Goal: Task Accomplishment & Management: Complete application form

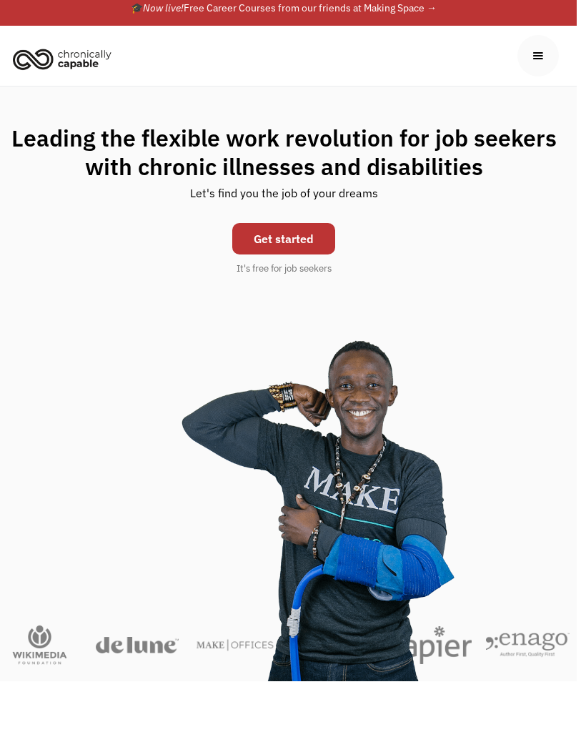
click at [256, 246] on link "Get started" at bounding box center [283, 238] width 103 height 31
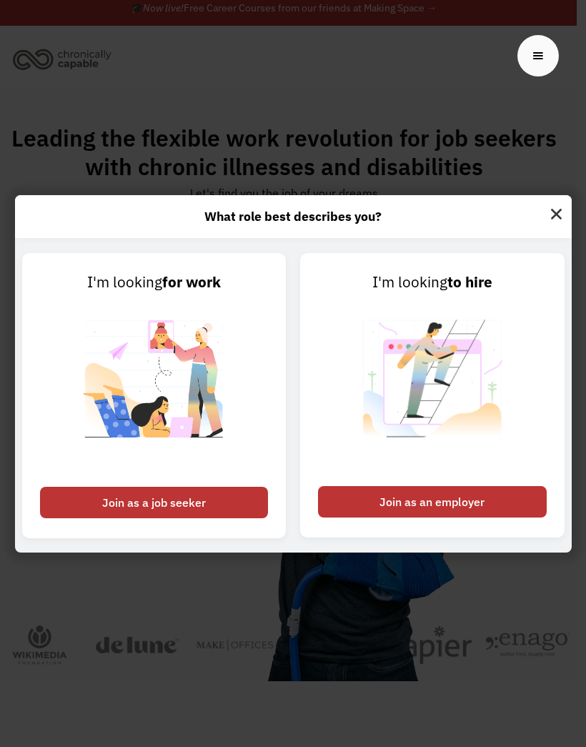
click at [157, 518] on div "Join as a job seeker" at bounding box center [154, 502] width 229 height 31
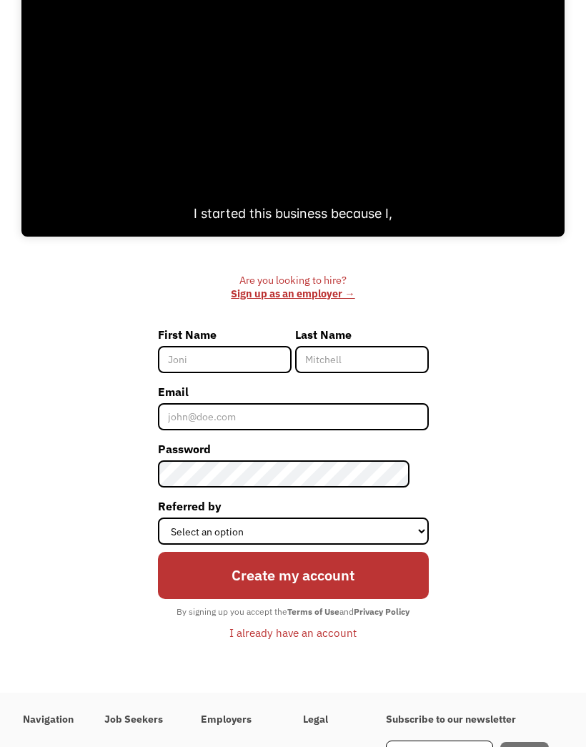
scroll to position [236, 0]
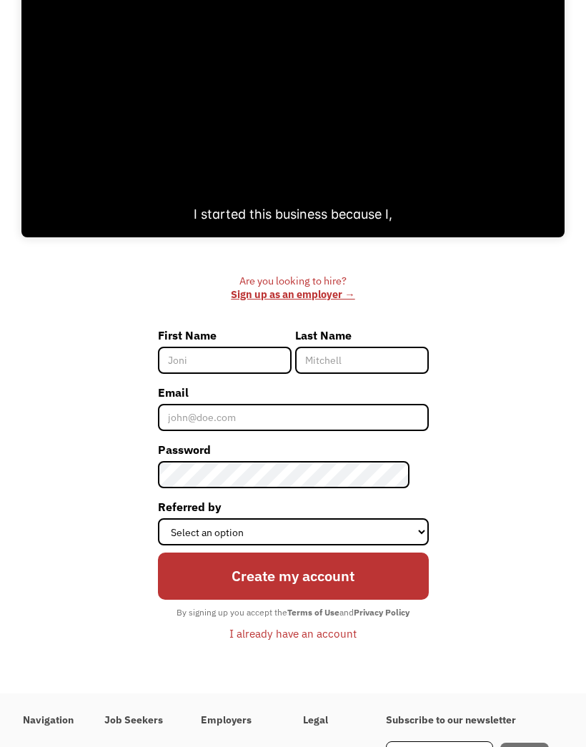
click at [195, 347] on label "First Name" at bounding box center [225, 335] width 134 height 23
click at [195, 347] on input "First Name" at bounding box center [225, 360] width 134 height 27
type input "Indira"
click at [312, 364] on input "Last Name" at bounding box center [362, 360] width 134 height 27
type input "Josephs"
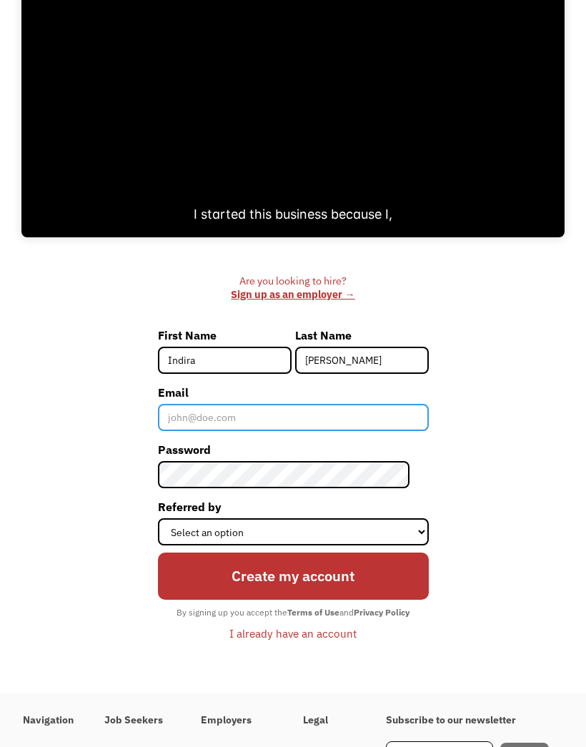
click at [199, 431] on input "Email" at bounding box center [293, 417] width 271 height 27
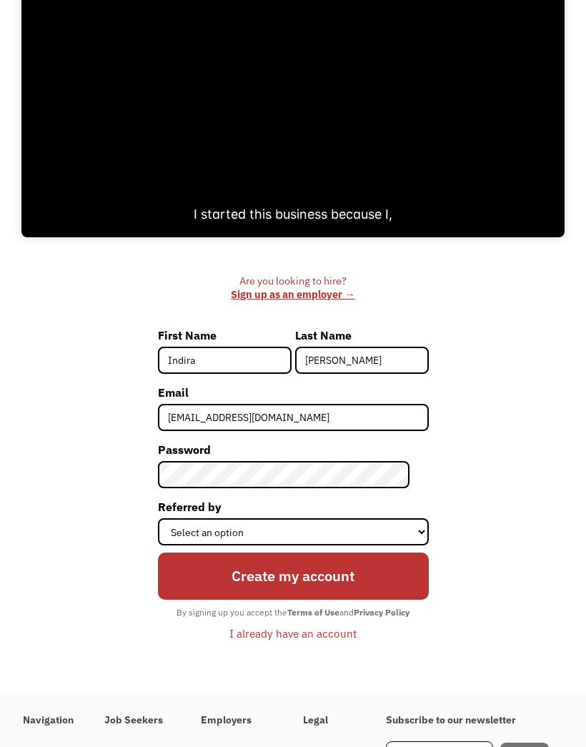
type input "amoreij01@gmail.com"
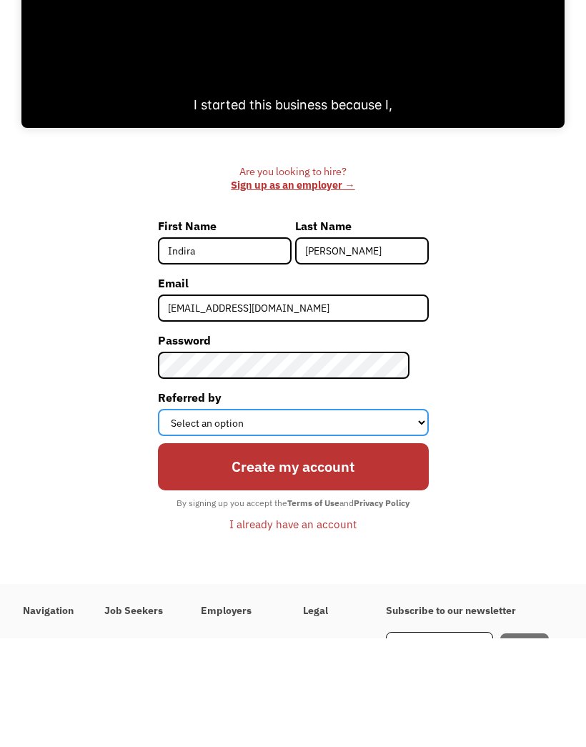
click at [190, 518] on select "Select an option Instagram Facebook Twitter Search Engine News Article Word of …" at bounding box center [293, 531] width 271 height 27
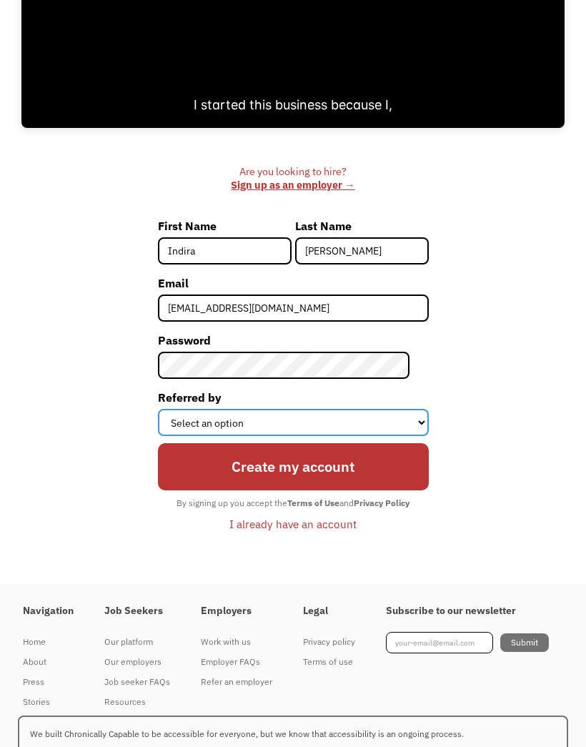
select select "Search Engine"
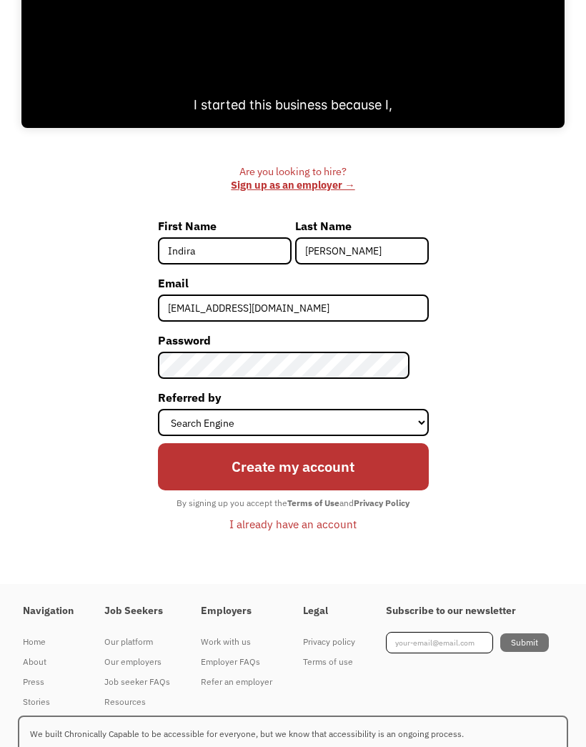
click at [199, 475] on input "Create my account" at bounding box center [293, 466] width 271 height 47
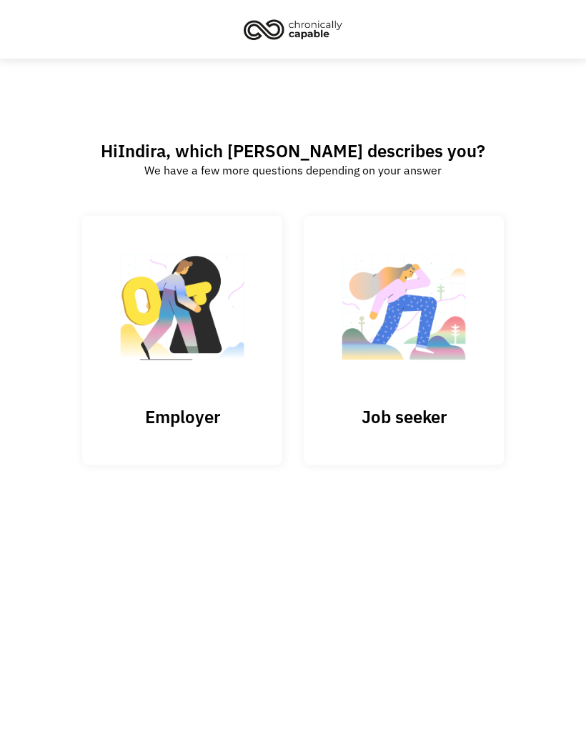
click at [374, 347] on img at bounding box center [403, 313] width 143 height 139
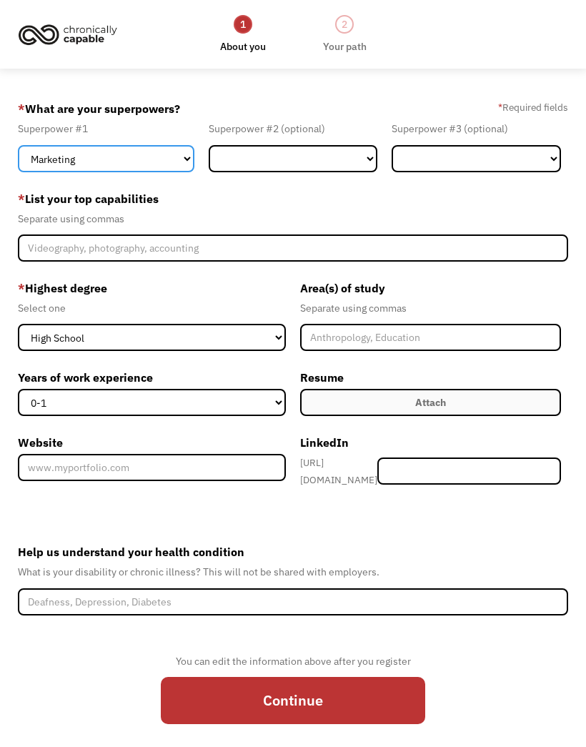
click at [49, 161] on select "Marketing Human Resources Finance Technology Operations Sales Industrial & Manu…" at bounding box center [106, 158] width 176 height 27
select select "Design"
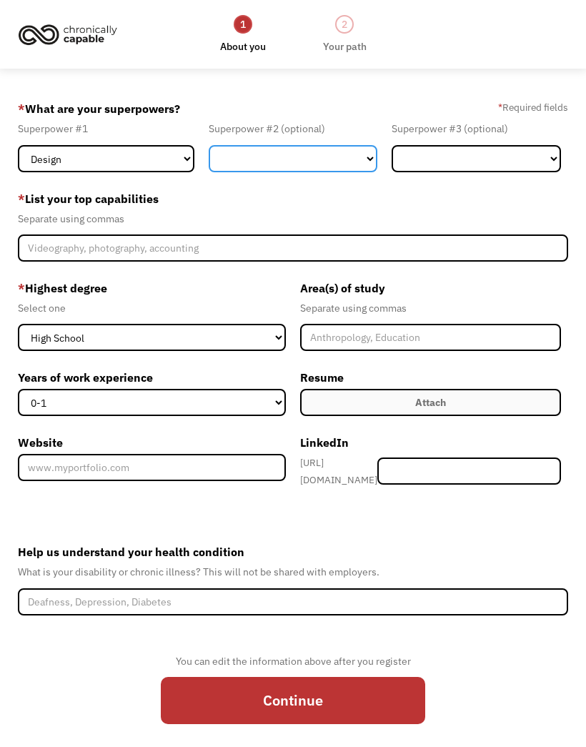
click at [251, 160] on select "Marketing Human Resources Finance Technology Operations Sales Industrial & Manu…" at bounding box center [293, 158] width 169 height 27
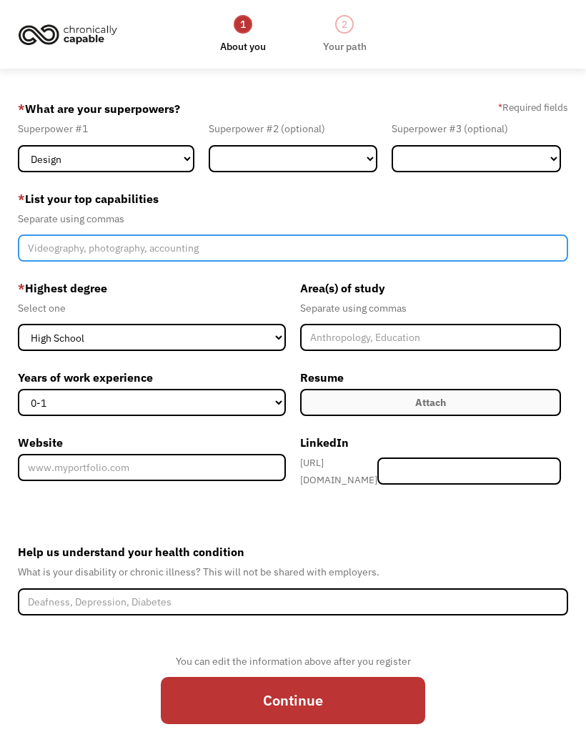
click at [49, 254] on input "Member-Create-Step1" at bounding box center [293, 247] width 551 height 27
type input "Digital art, design, illustration,"
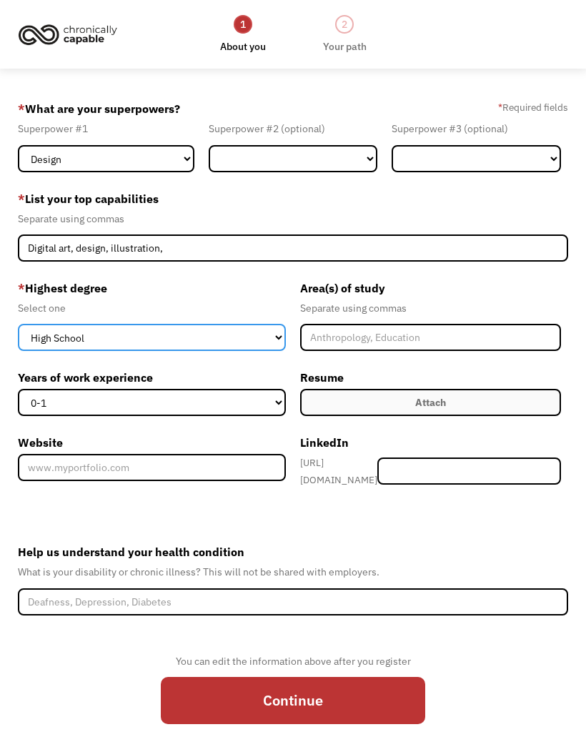
click at [48, 339] on select "High School Associates Bachelors Master's PhD" at bounding box center [152, 337] width 268 height 27
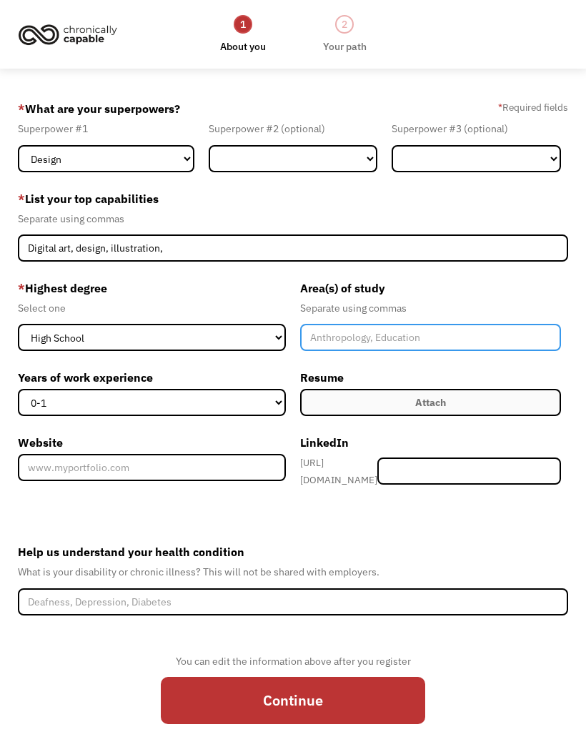
click at [331, 351] on input "Member-Create-Step1" at bounding box center [430, 337] width 261 height 27
type input "Art,"
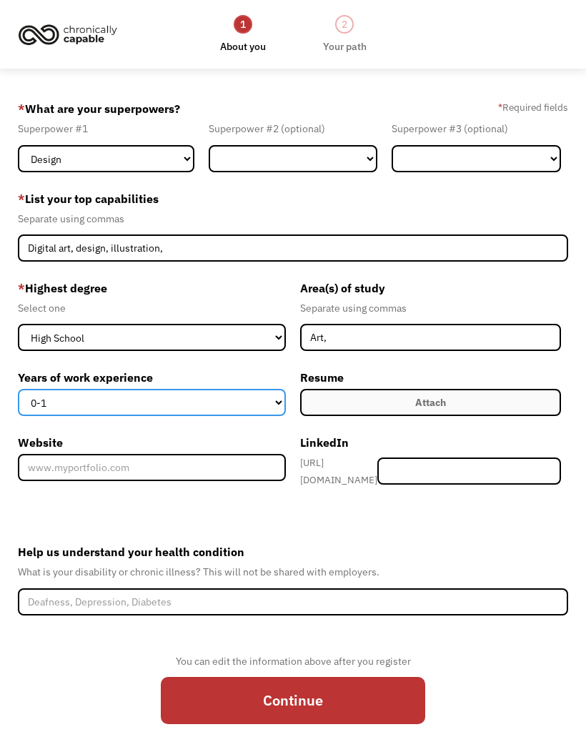
click at [234, 406] on select "0-1 2-4 5-10 11-15 15+" at bounding box center [152, 402] width 268 height 27
select select "2-4"
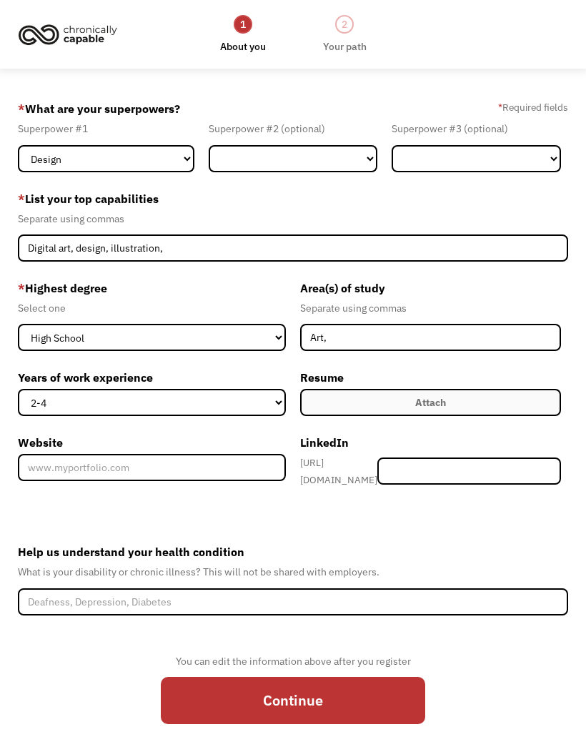
click at [442, 403] on div "Attach" at bounding box center [430, 402] width 31 height 17
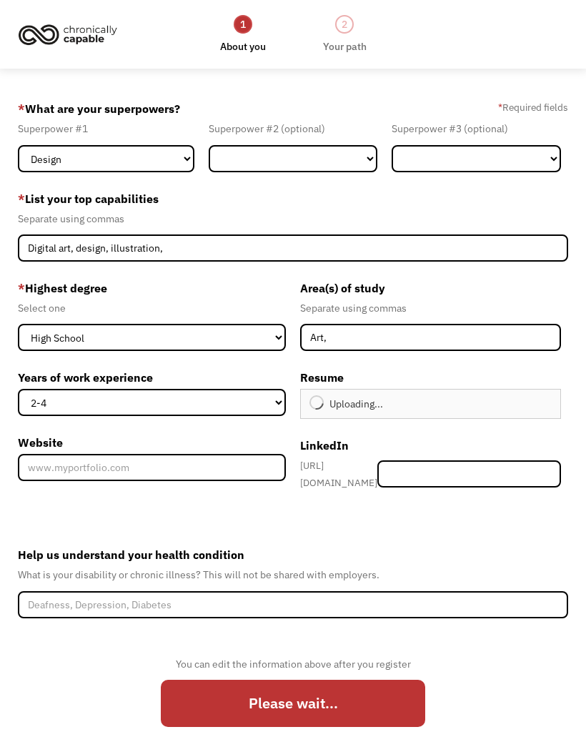
type input "Continue"
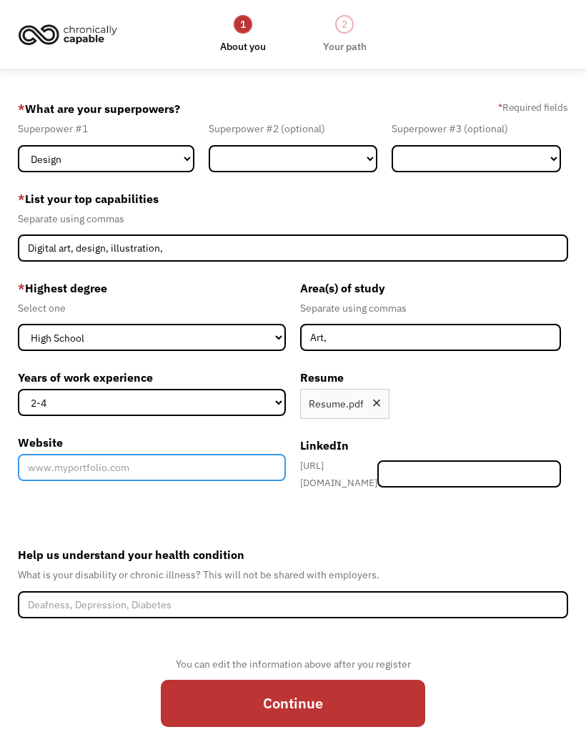
click at [229, 476] on input "Website" at bounding box center [152, 467] width 268 height 27
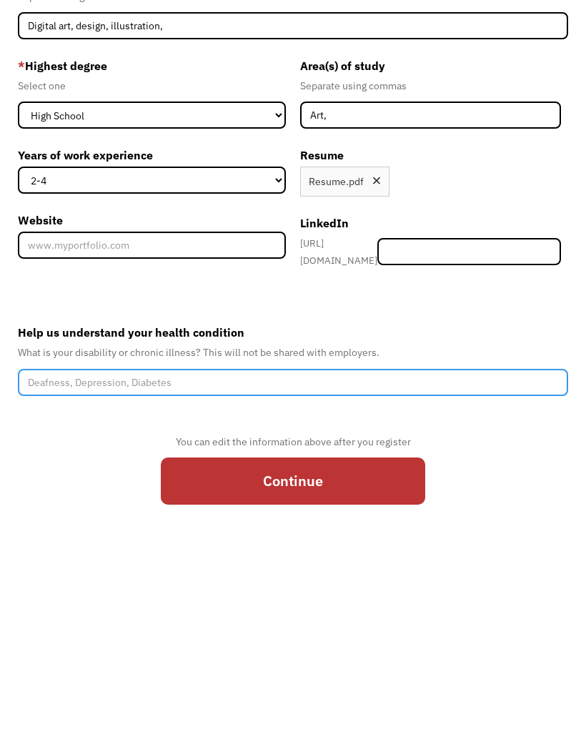
click at [49, 591] on input "Help us understand your health condition" at bounding box center [293, 604] width 551 height 27
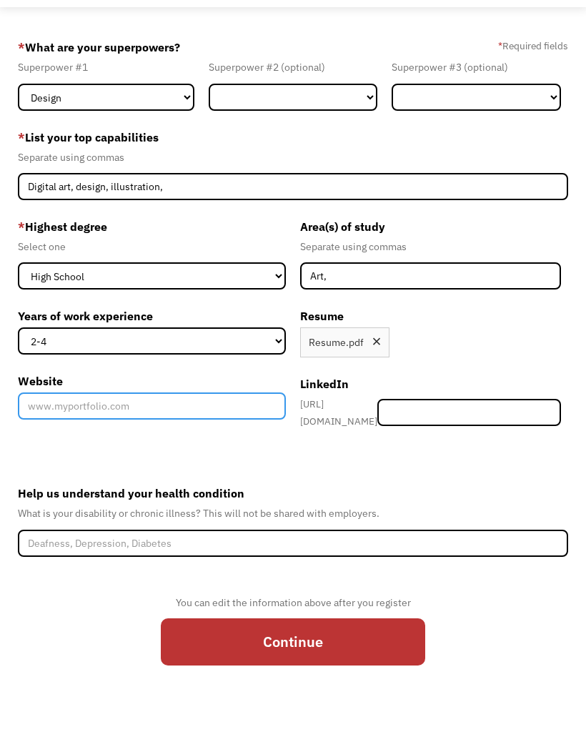
click at [195, 403] on input "Website" at bounding box center [152, 405] width 268 height 27
click at [150, 397] on input "Website" at bounding box center [152, 405] width 268 height 27
paste input "https://indiraamoreportfolio.my.canva.site/"
type input "https://indiraamoreportfolio.my.canva.site/"
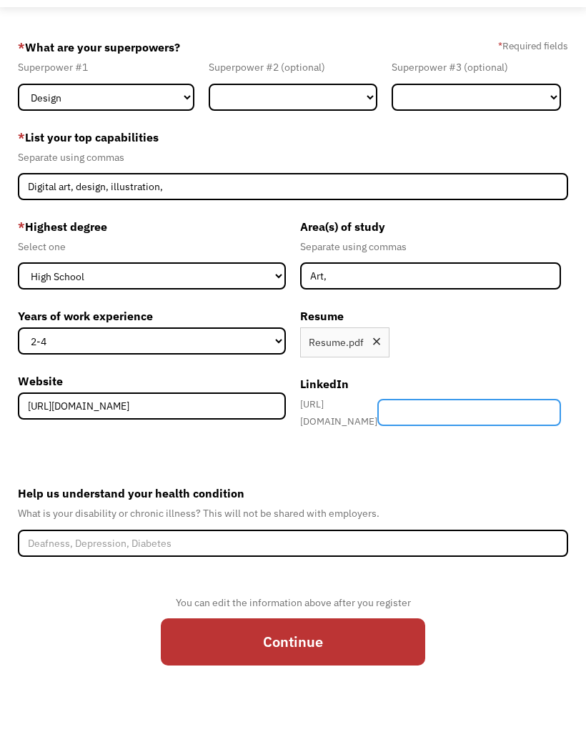
click at [452, 405] on input "Member-Create-Step1" at bounding box center [469, 412] width 184 height 27
click at [449, 405] on input "Member-Create-Step1" at bounding box center [469, 412] width 184 height 27
paste input "https://www.linkedin.com/public-profile/settings?trk=d_flagship3_profile_self_v…"
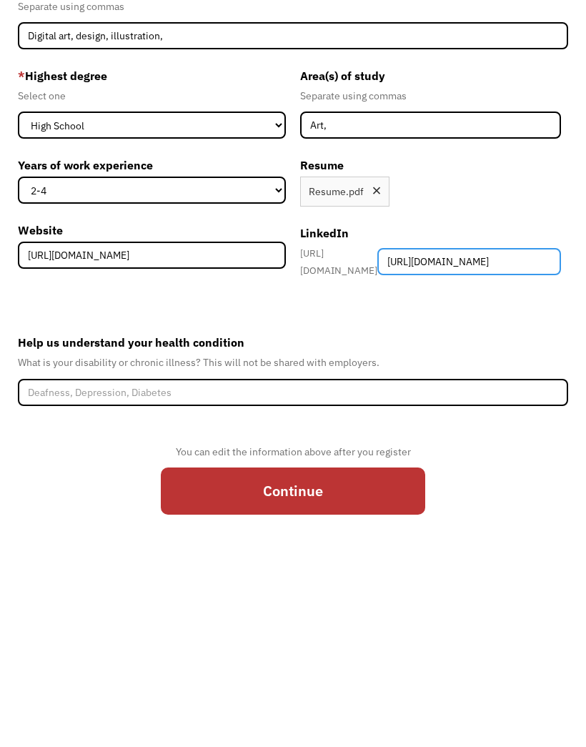
type input "https://www.linkedin.com/public-profile/settings?trk=d_flagship3_profile_self_v…"
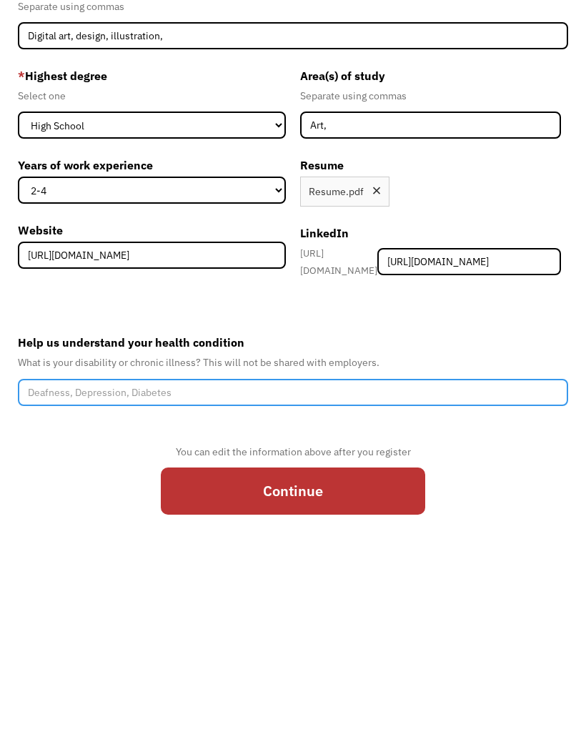
click at [46, 529] on input "Help us understand your health condition" at bounding box center [293, 542] width 551 height 27
type input "G"
type input "Chronic Gastritis, Borderline Personality Disorder, Anxiety, Depression, Polycy…"
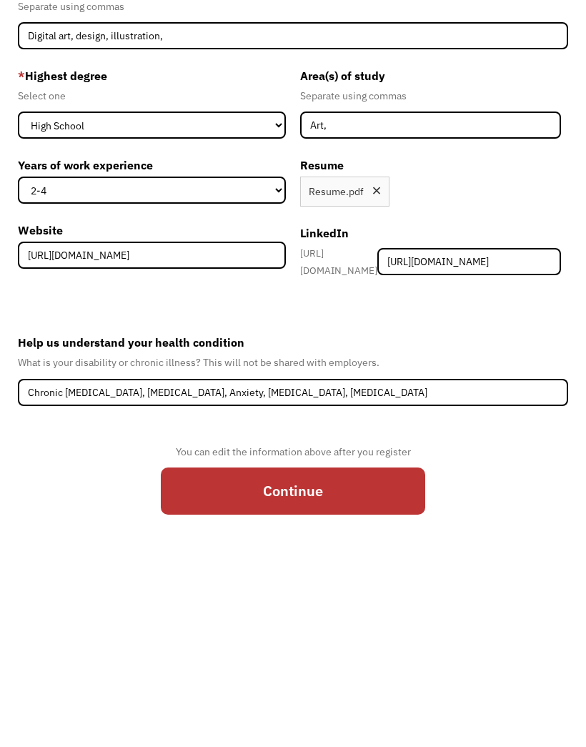
click at [222, 618] on input "Continue" at bounding box center [293, 641] width 264 height 47
type input "Please wait..."
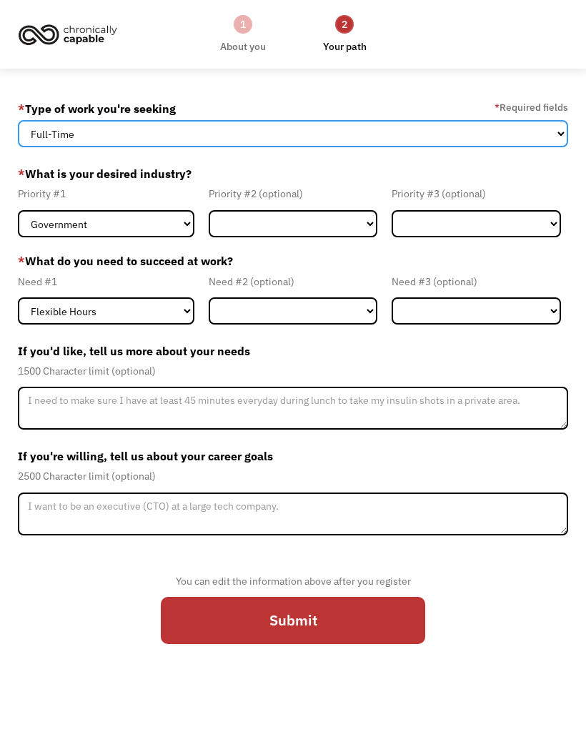
click at [71, 132] on select "Full-Time Part-Time Both Full-Time and Part-Time" at bounding box center [293, 133] width 551 height 27
select select "Both Full-Time and Part-Time"
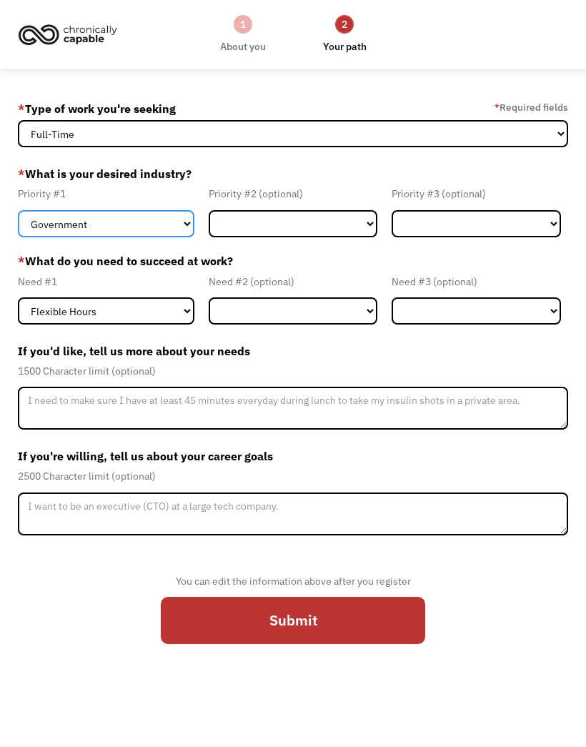
click at [64, 226] on select "Government Finance & Insurance Health & Social Care Tech & Engineering Creative…" at bounding box center [106, 223] width 176 height 27
select select "Creative & Design"
click at [246, 210] on div "Priority #2 (optional) Government Finance & Insurance Health & Social Care Tech…" at bounding box center [293, 210] width 184 height 51
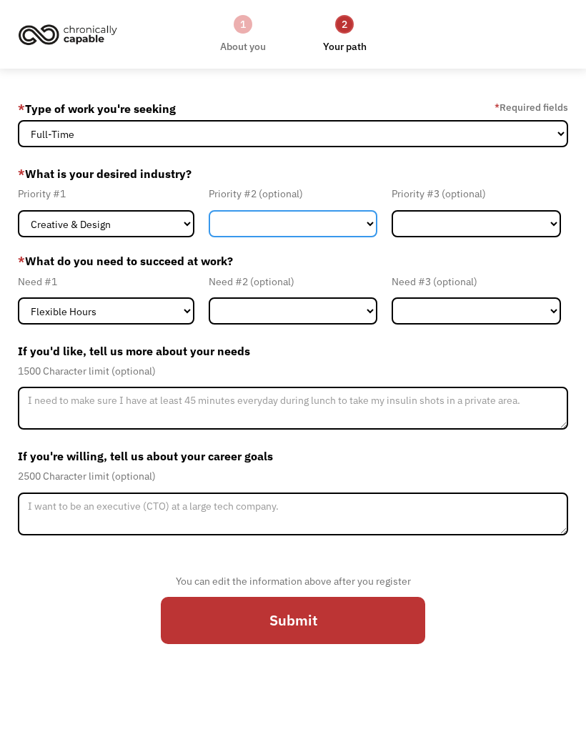
click at [239, 214] on select "Government Finance & Insurance Health & Social Care Tech & Engineering Creative…" at bounding box center [293, 223] width 169 height 27
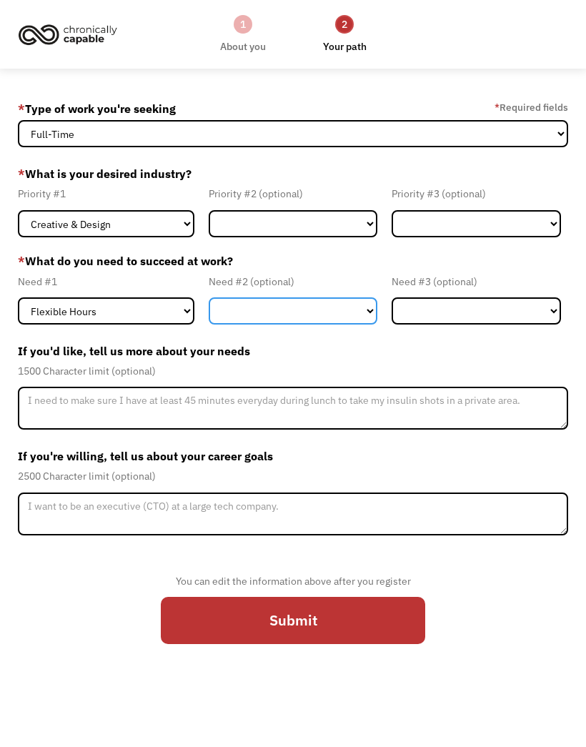
click at [257, 309] on select "Flexible Hours Remote Work Service Animal On-site Accommodations Visual Support…" at bounding box center [293, 310] width 169 height 27
select select "Remote Work"
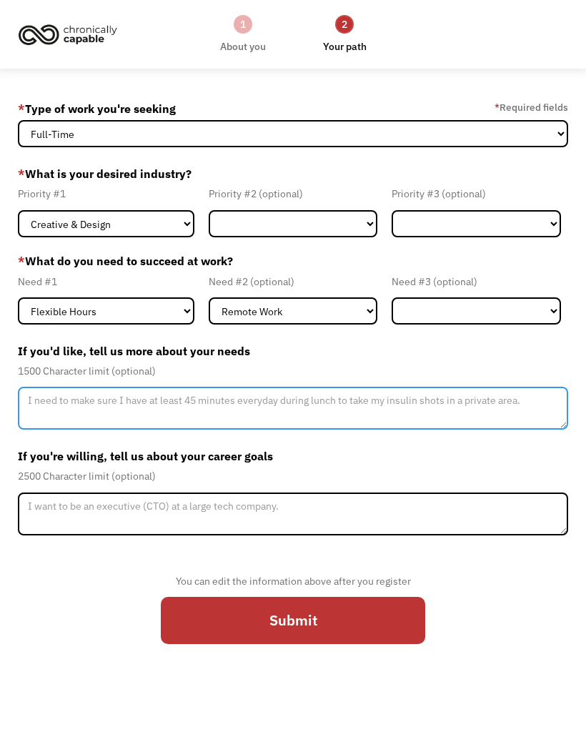
click at [49, 412] on textarea "Member-Update-Form-Step2" at bounding box center [293, 408] width 551 height 43
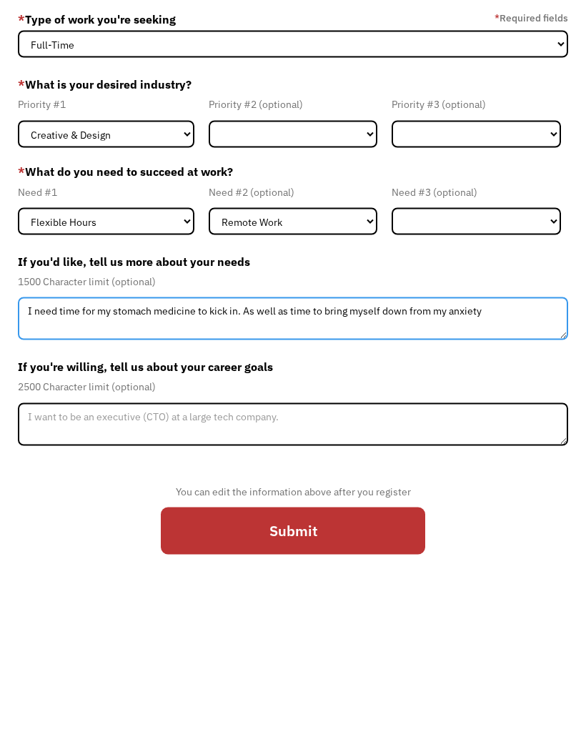
type textarea "I need time for my stomach medicine to kick in. As well as time to bring myself…"
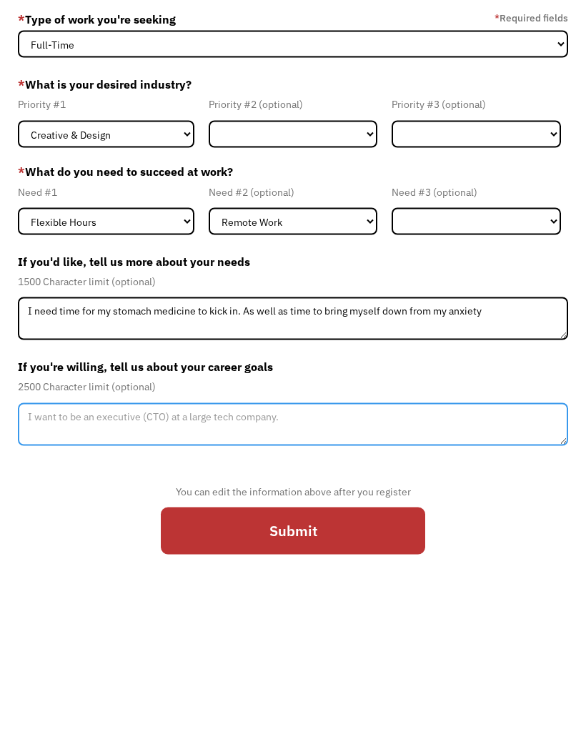
click at [42, 492] on textarea "Member-Update-Form-Step2" at bounding box center [293, 513] width 551 height 43
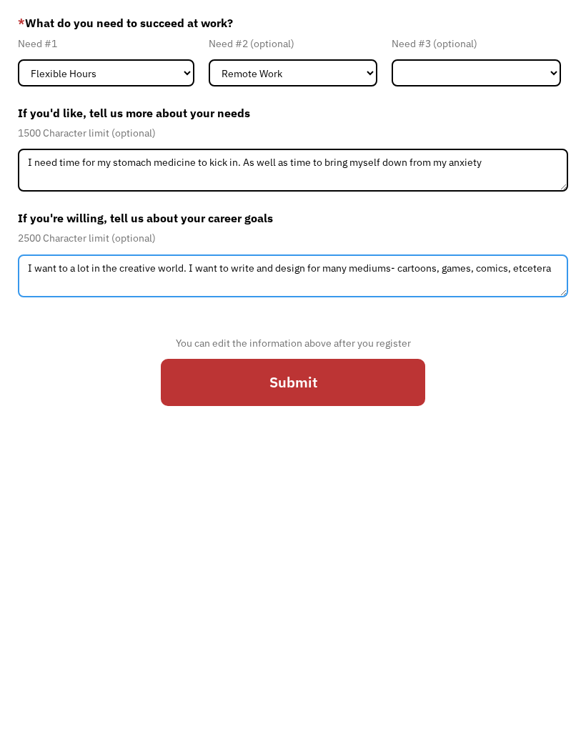
type textarea "I want to a lot in the creative world. I want to write and design for many medi…"
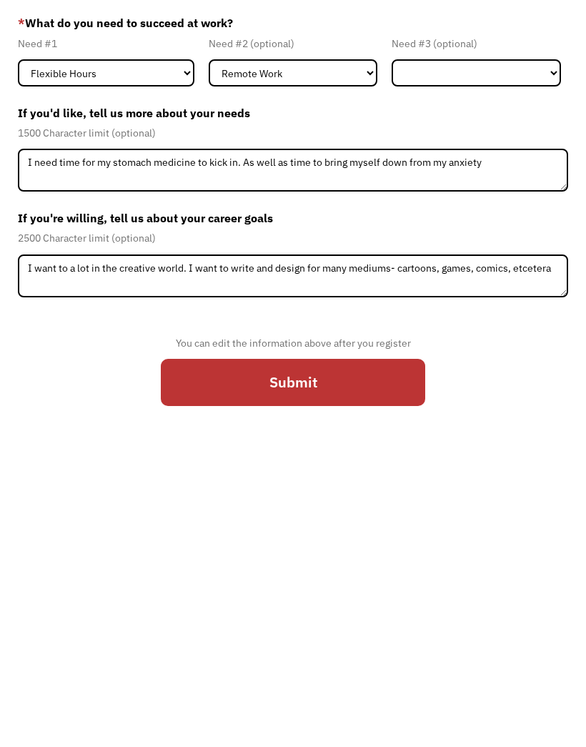
click at [233, 597] on input "Submit" at bounding box center [293, 620] width 264 height 47
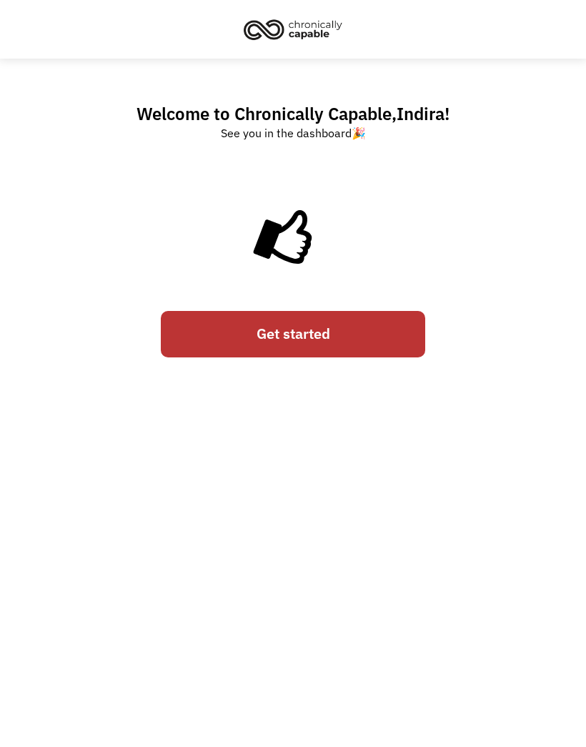
click at [212, 342] on link "Get started" at bounding box center [293, 334] width 264 height 47
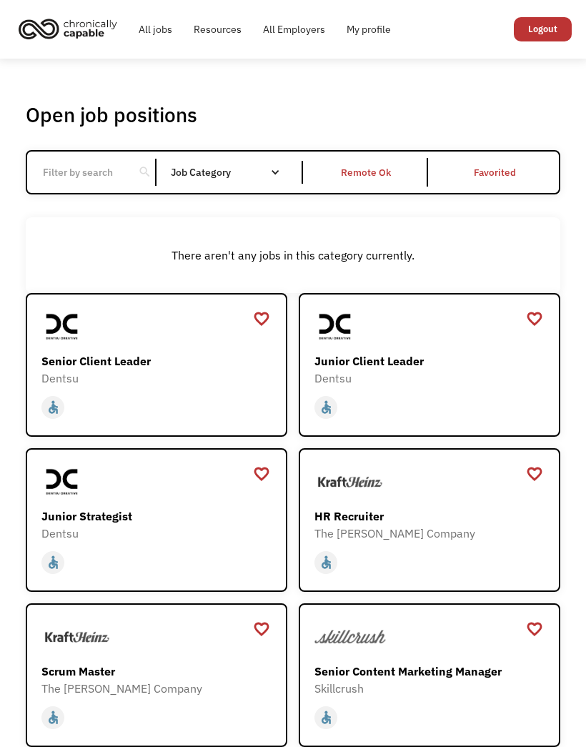
click at [219, 177] on div "Job Category" at bounding box center [233, 172] width 124 height 10
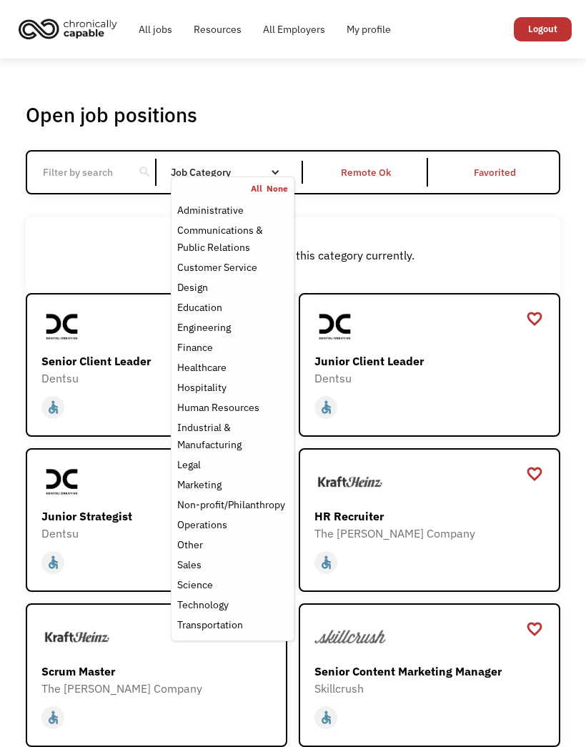
click at [194, 293] on div "Design" at bounding box center [192, 287] width 31 height 17
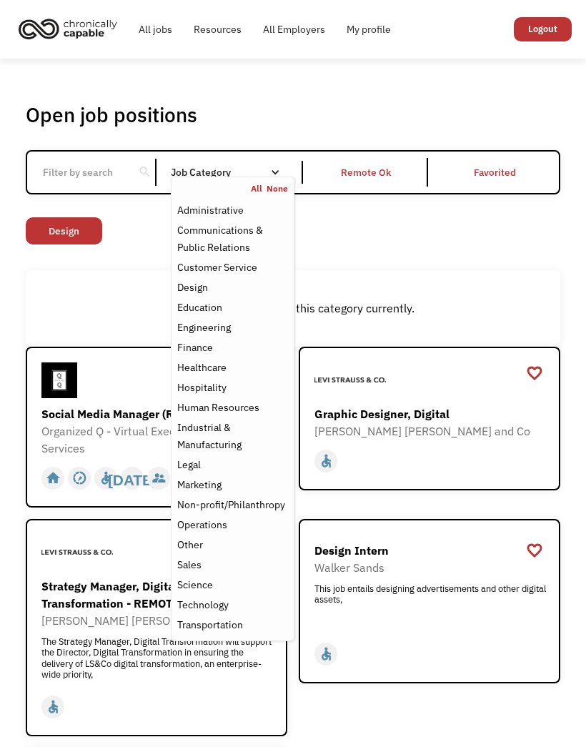
click at [91, 342] on div "There aren't any jobs in this category currently." at bounding box center [293, 308] width 534 height 76
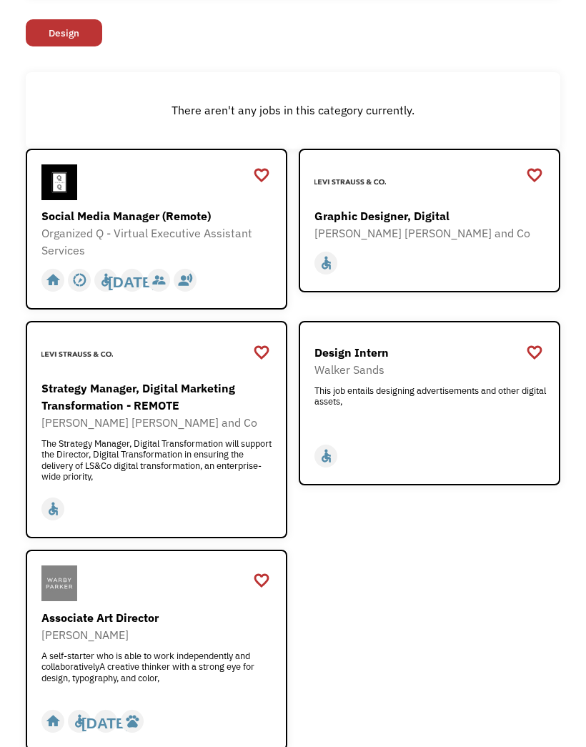
scroll to position [199, 0]
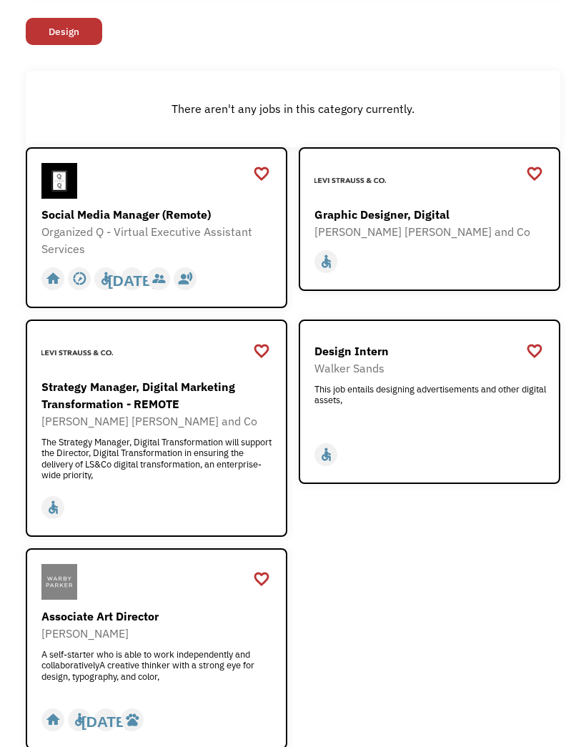
click at [324, 191] on img at bounding box center [349, 181] width 71 height 36
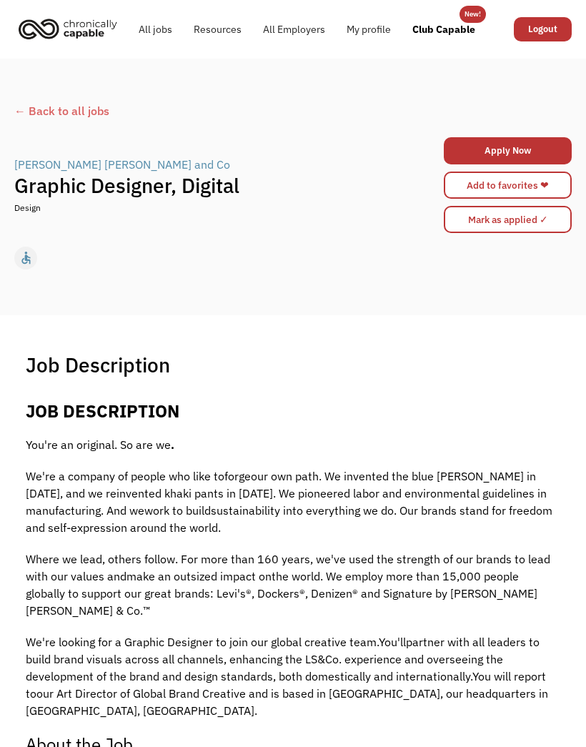
click at [29, 120] on div "← Back to all jobs" at bounding box center [292, 117] width 557 height 31
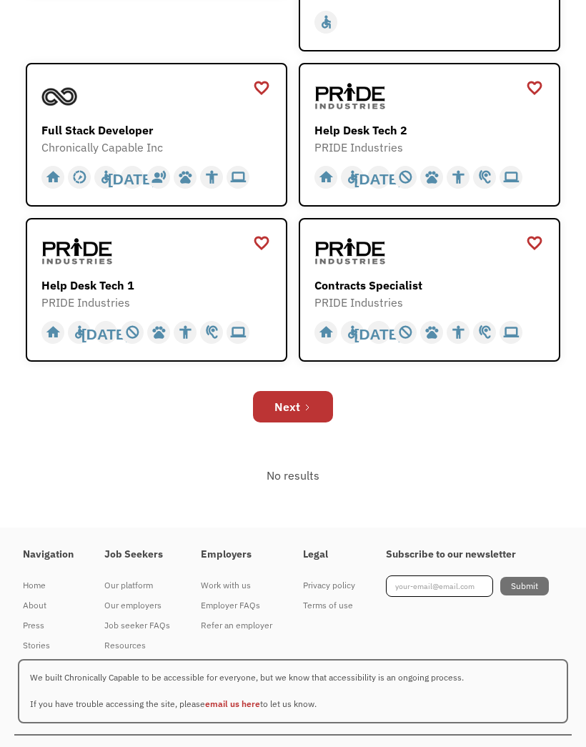
scroll to position [924, 0]
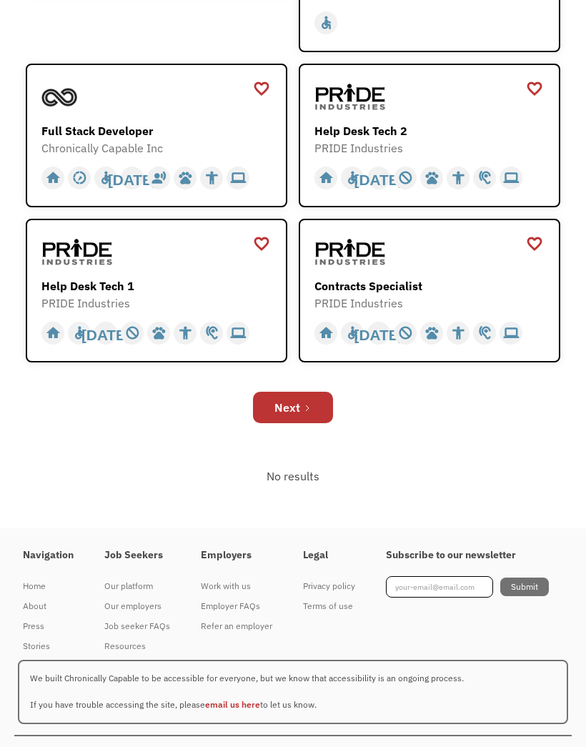
click at [287, 416] on div "Next" at bounding box center [287, 407] width 26 height 17
